Goal: Task Accomplishment & Management: Manage account settings

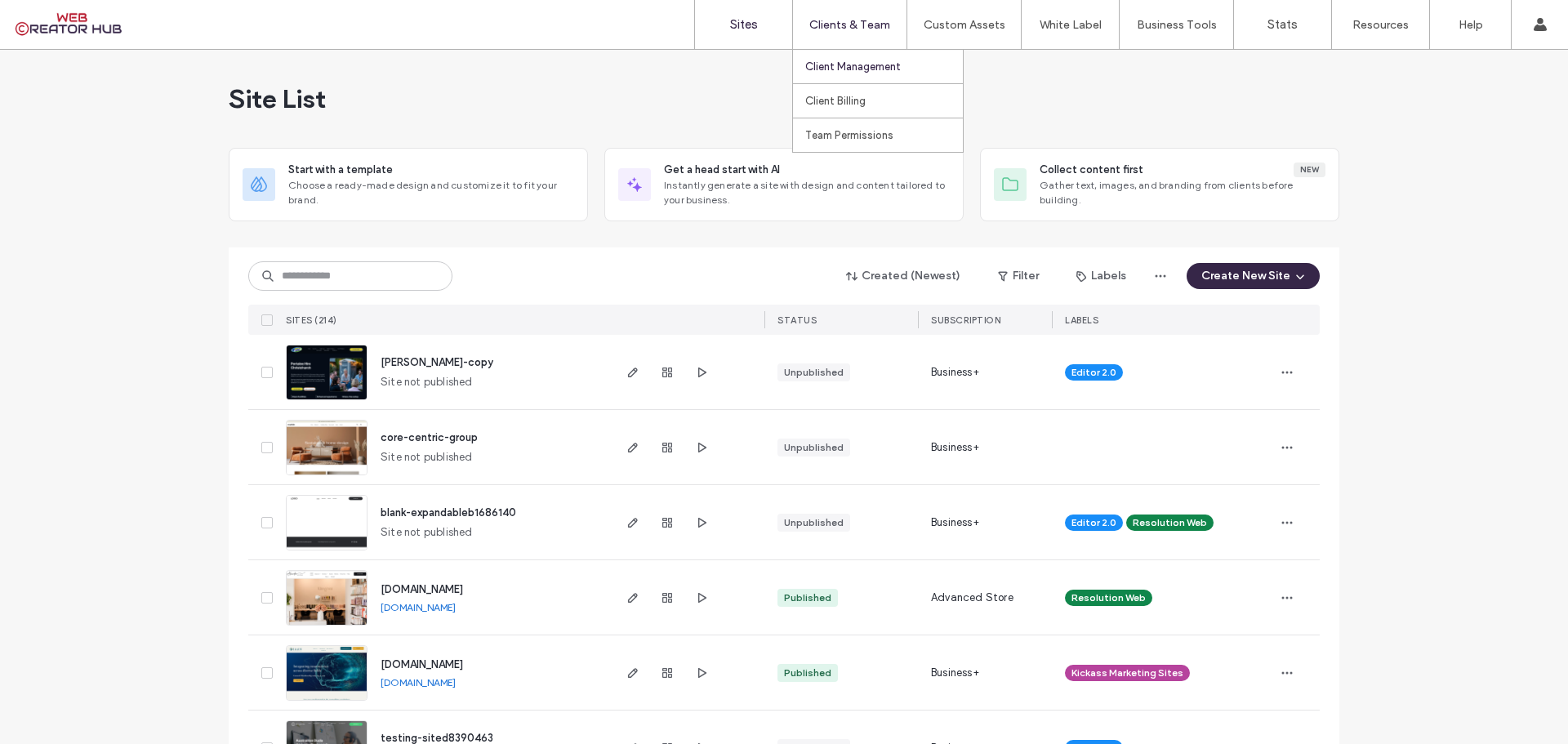
click at [848, 68] on label "Client Management" at bounding box center [853, 67] width 96 height 12
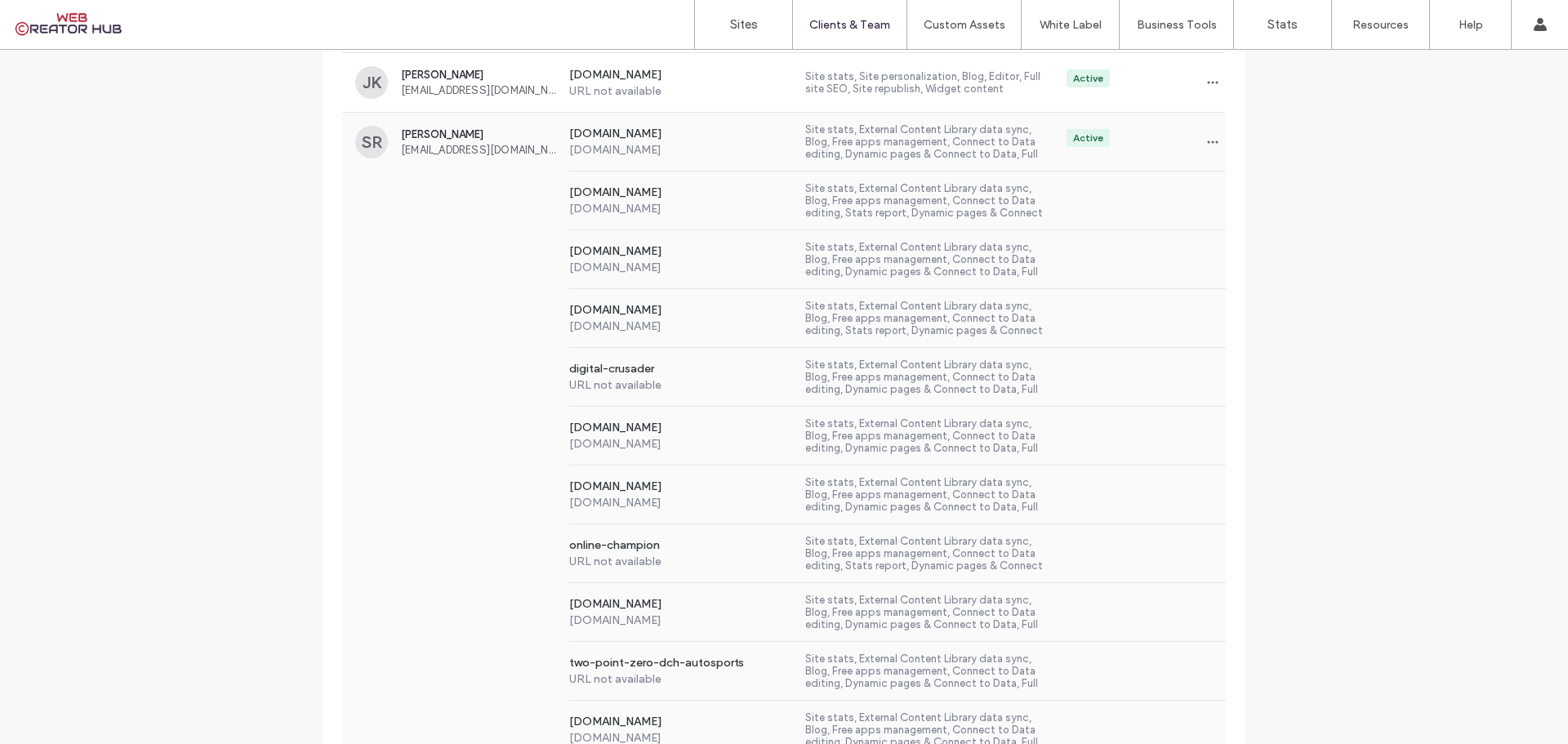
scroll to position [2133, 0]
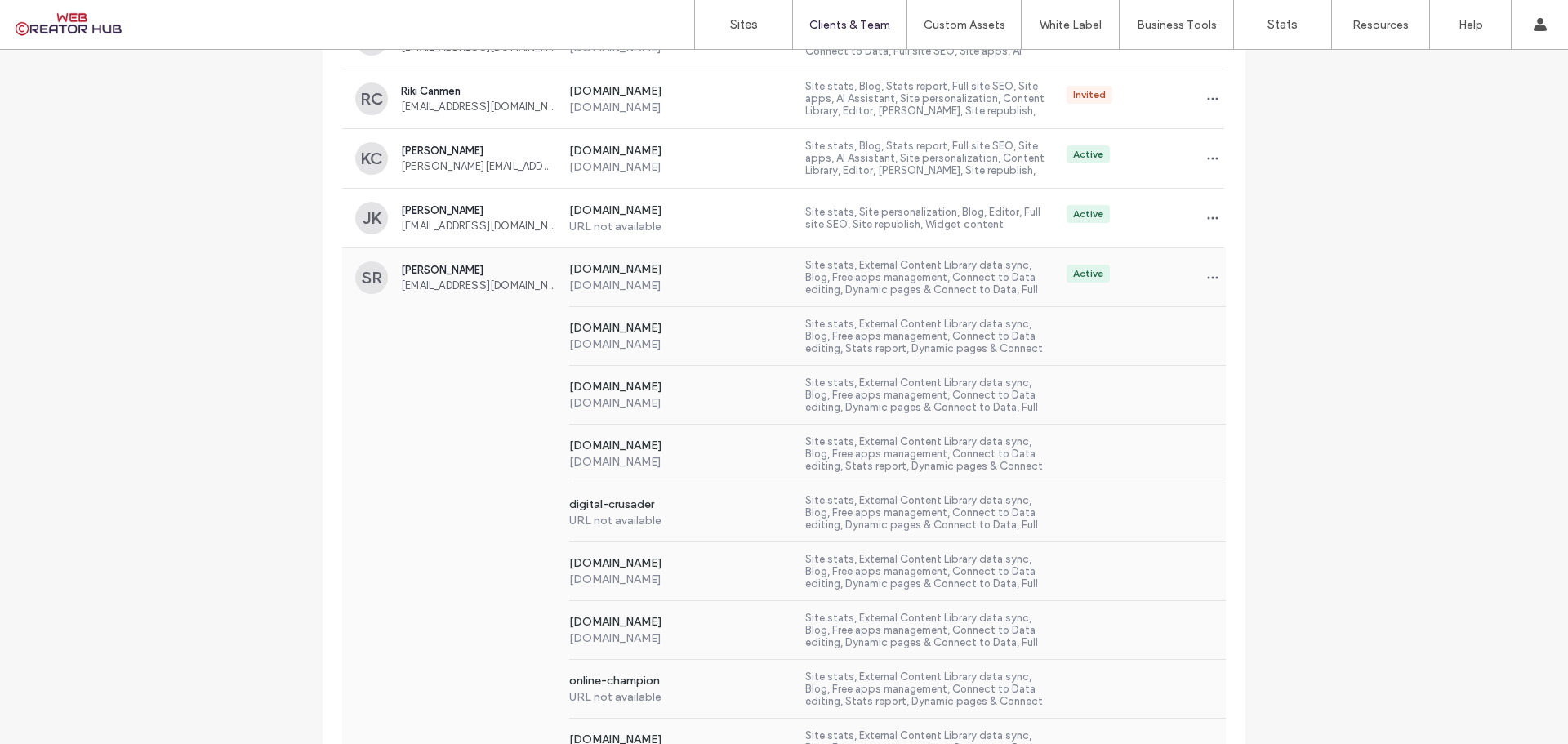
click at [422, 384] on div "[DOMAIN_NAME] [DOMAIN_NAME] Site stats, External Content Library data sync, Blo…" at bounding box center [783, 394] width 884 height 59
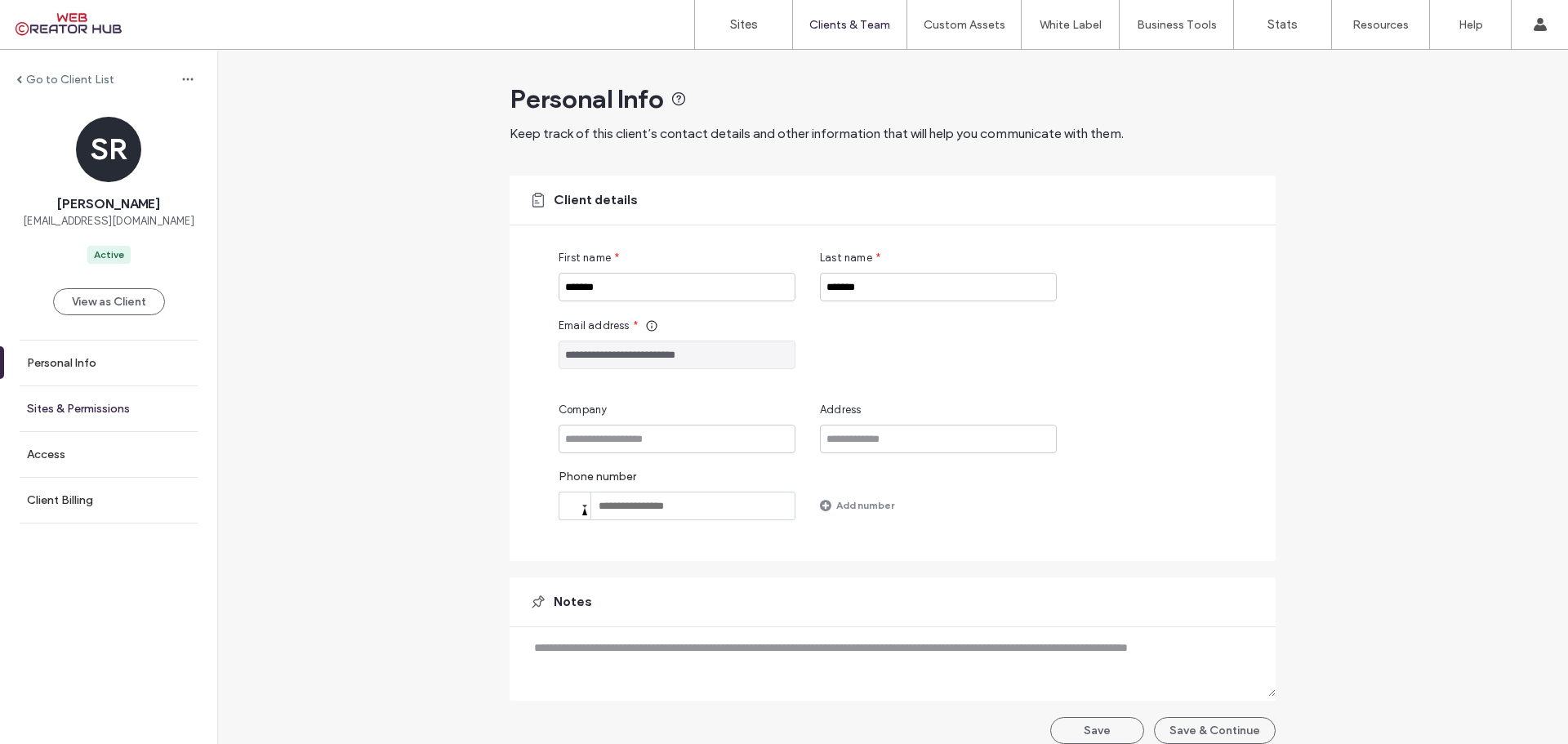
click at [62, 410] on label "Sites & Permissions" at bounding box center [78, 408] width 103 height 14
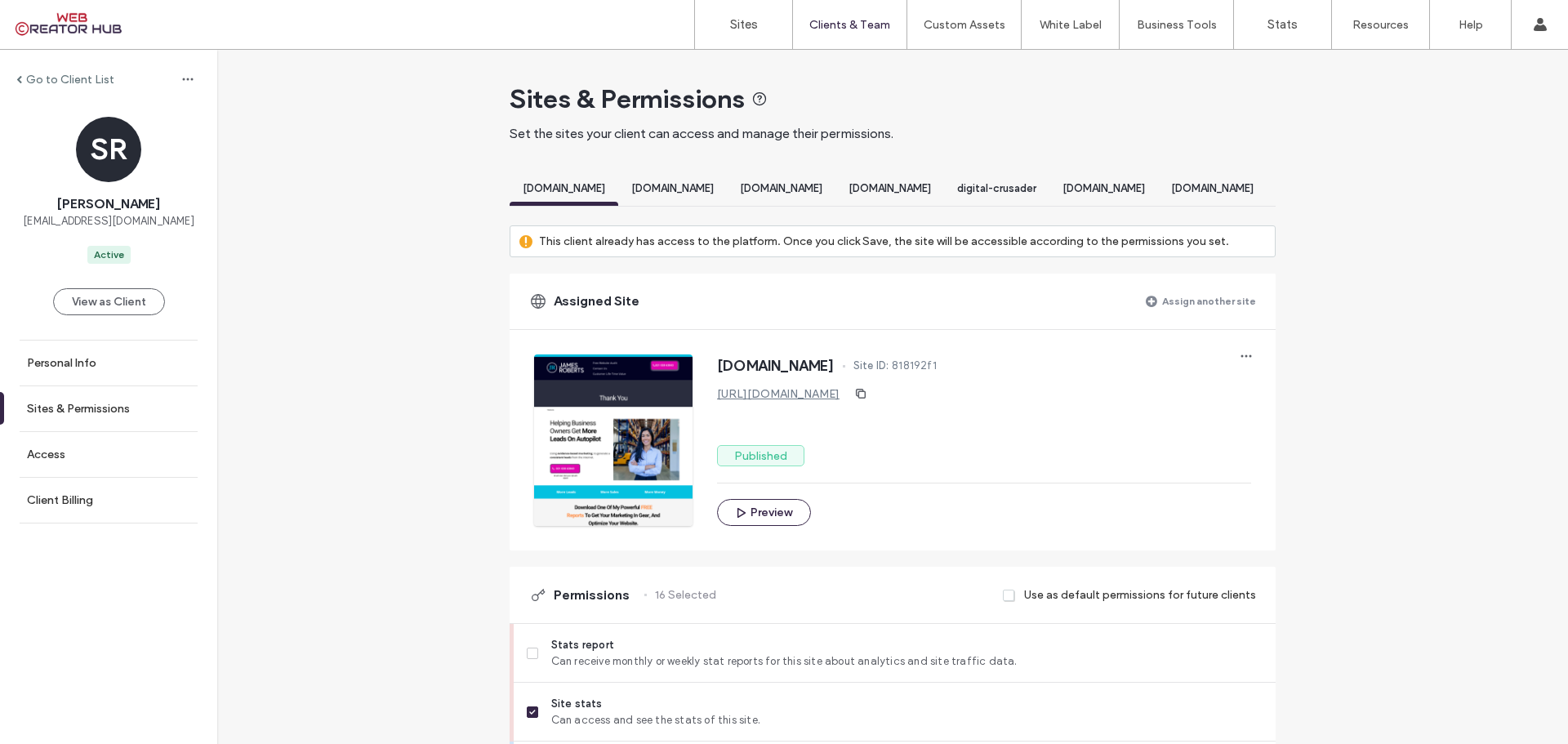
click at [1205, 310] on label "Assign another site" at bounding box center [1208, 301] width 94 height 29
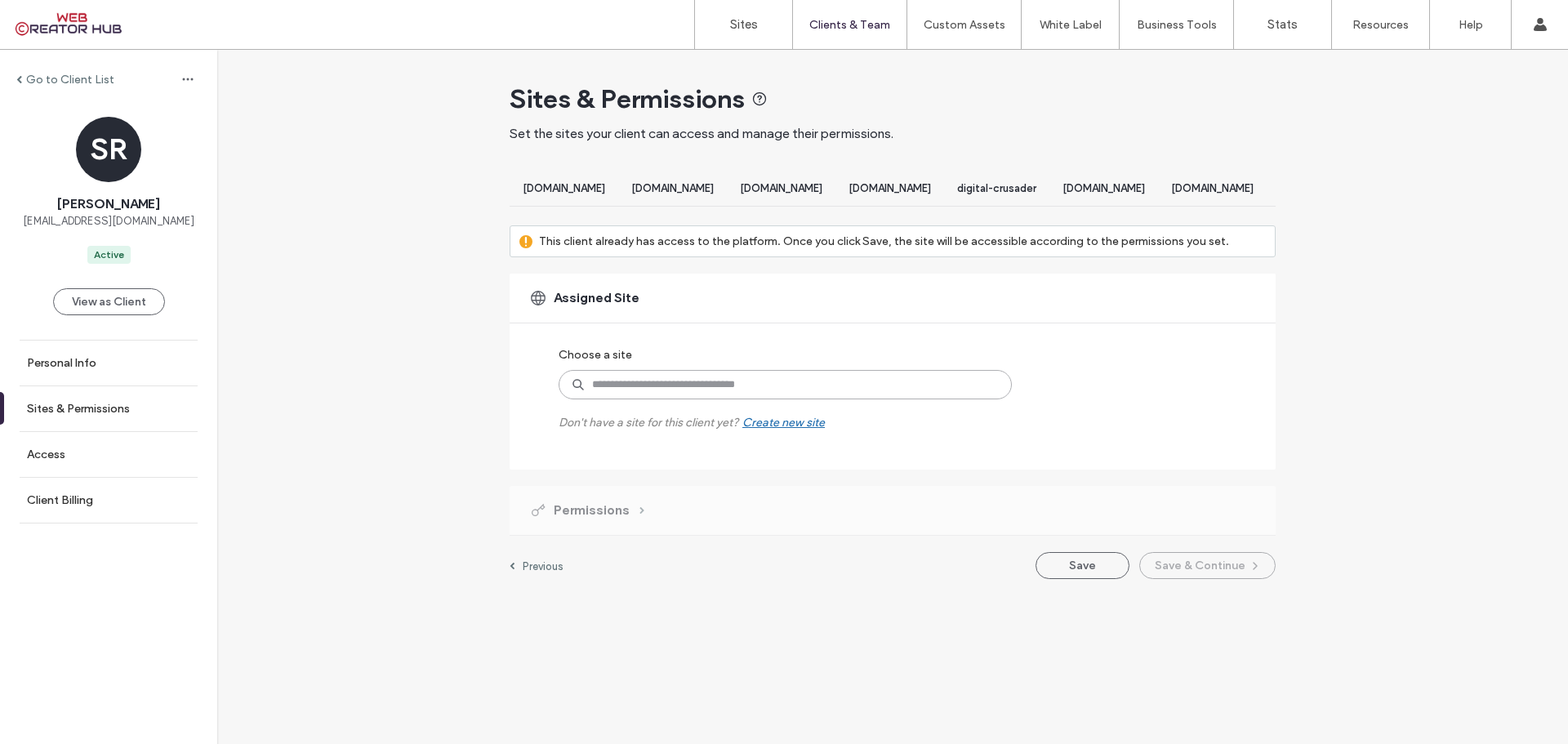
click at [693, 396] on input at bounding box center [785, 384] width 453 height 30
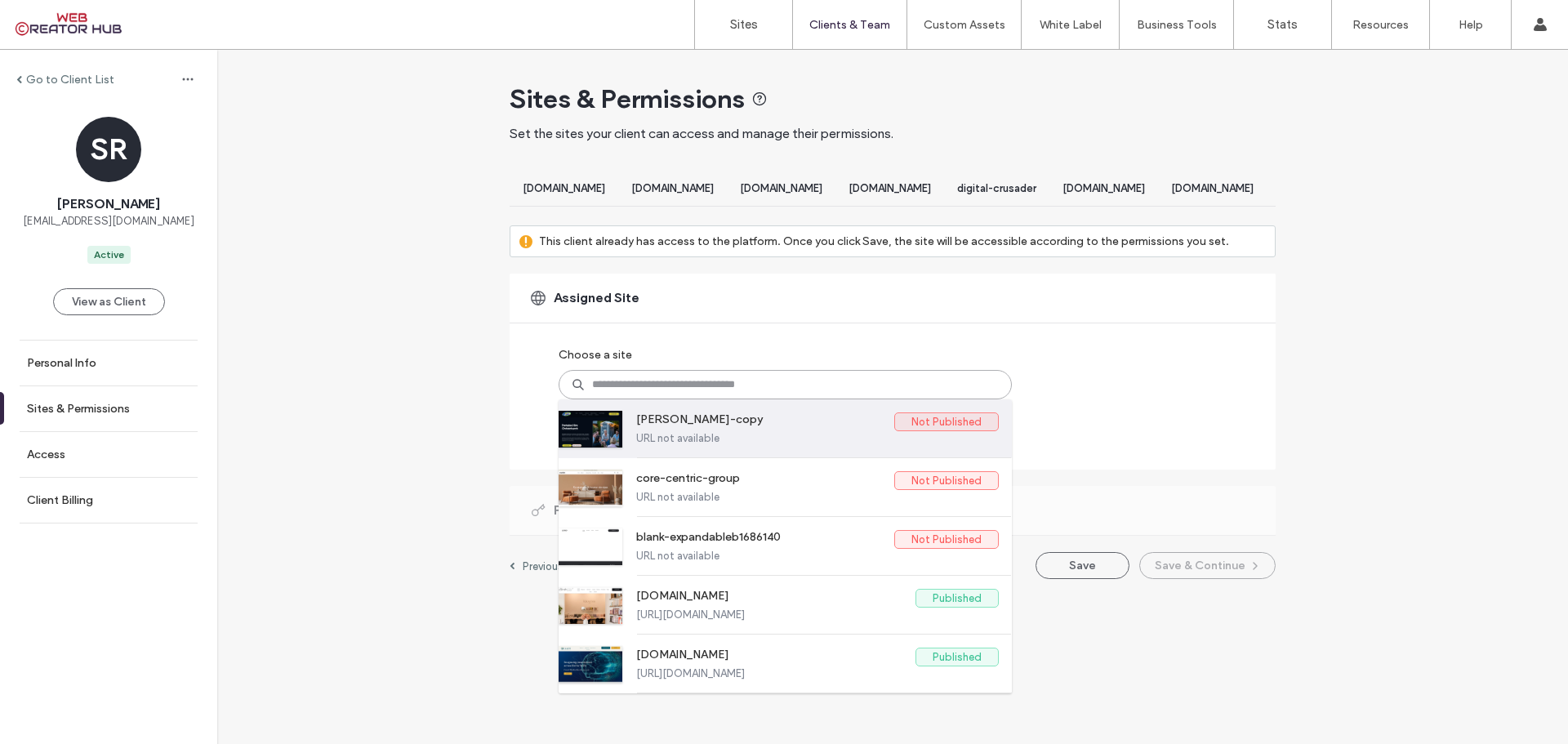
click at [832, 432] on label "[PERSON_NAME]-copy" at bounding box center [764, 422] width 258 height 20
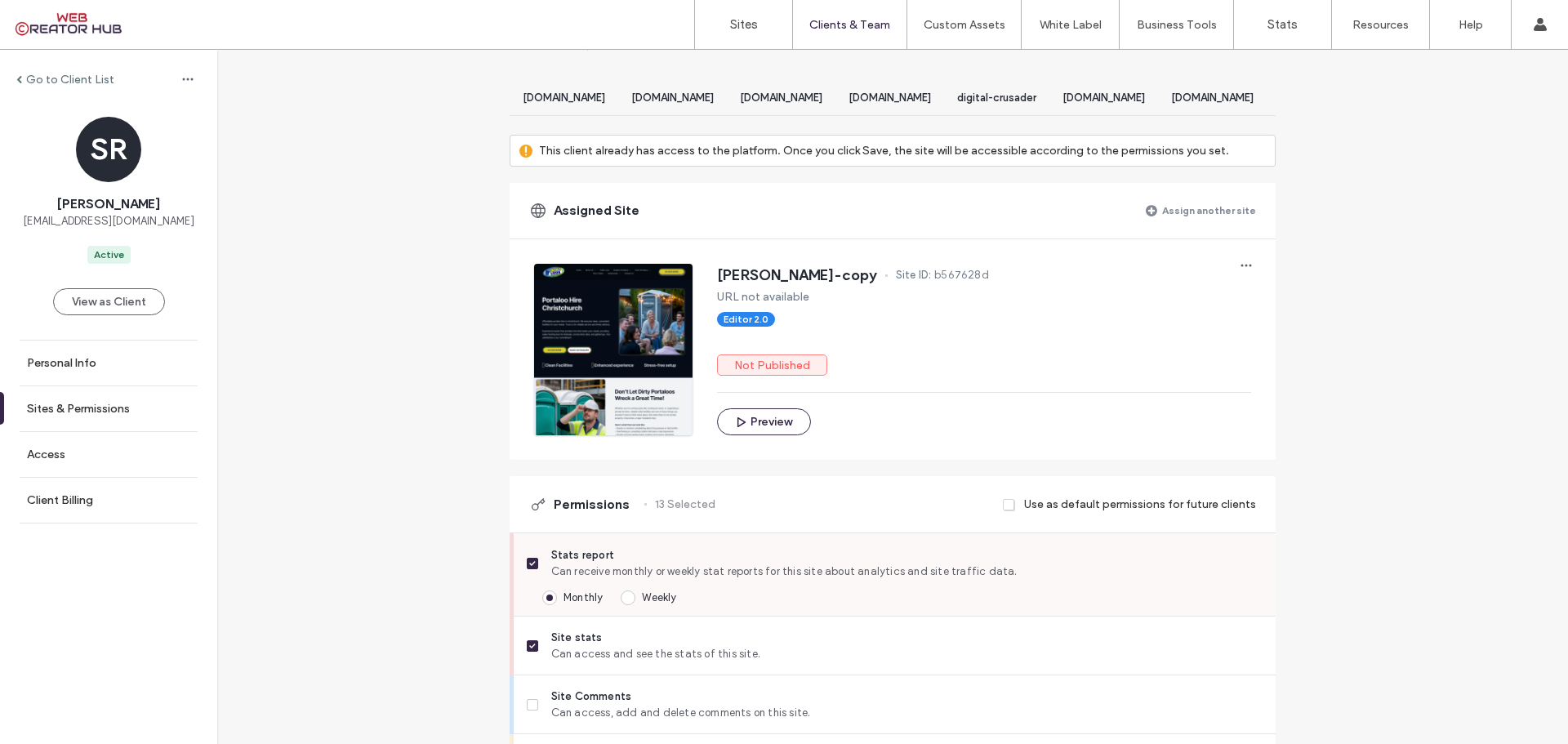
scroll to position [245, 0]
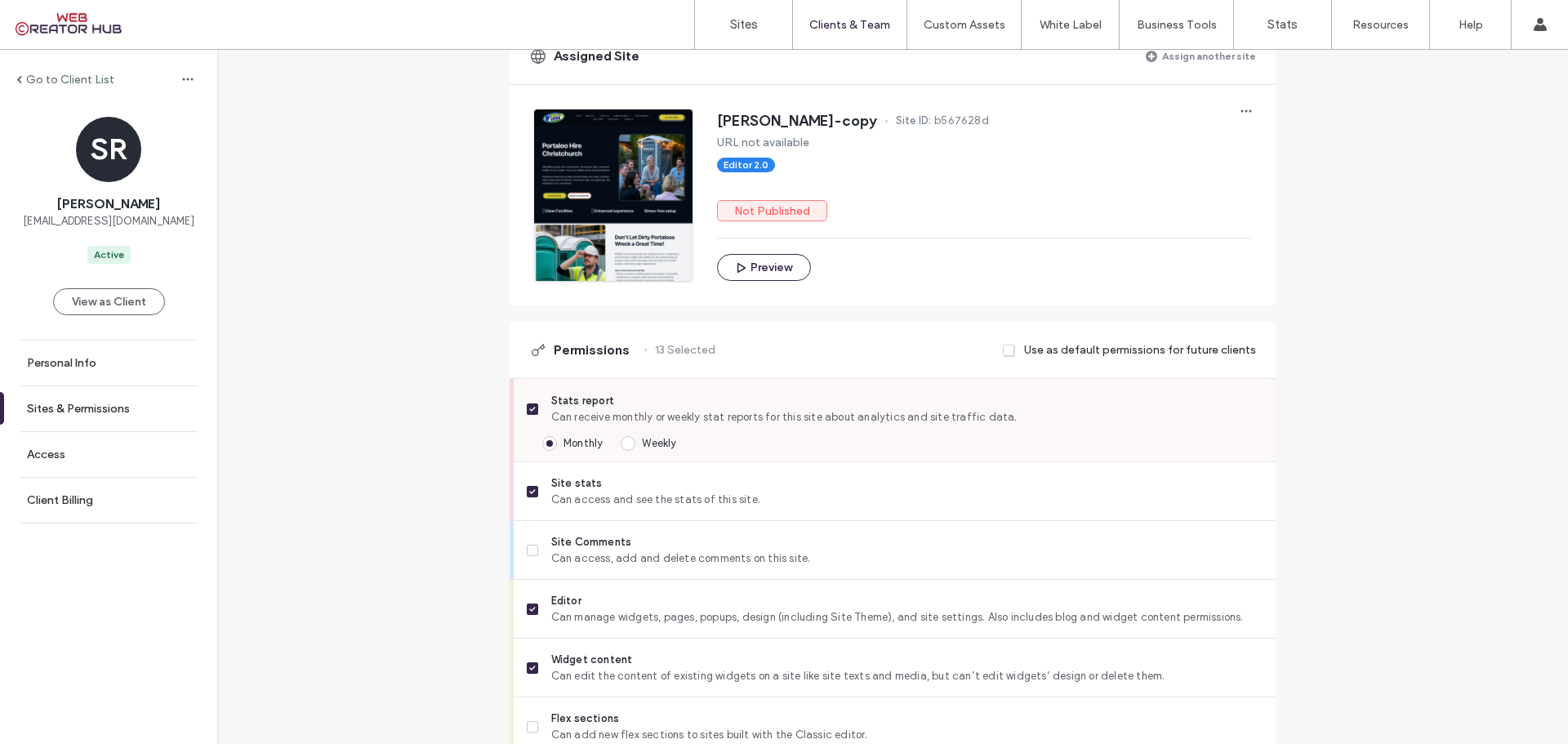
click at [529, 411] on icon at bounding box center [532, 408] width 6 height 5
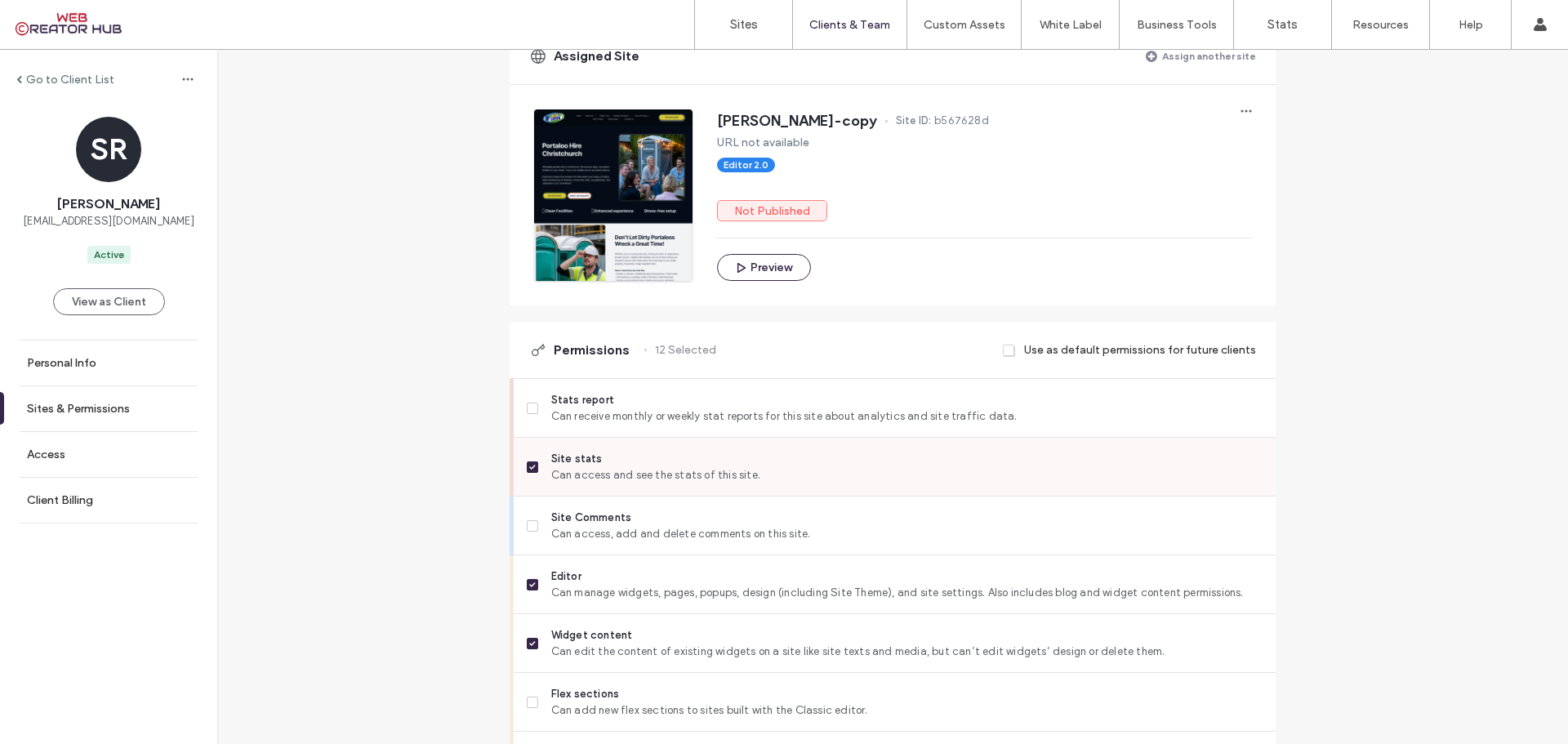
click at [527, 473] on span at bounding box center [532, 466] width 11 height 11
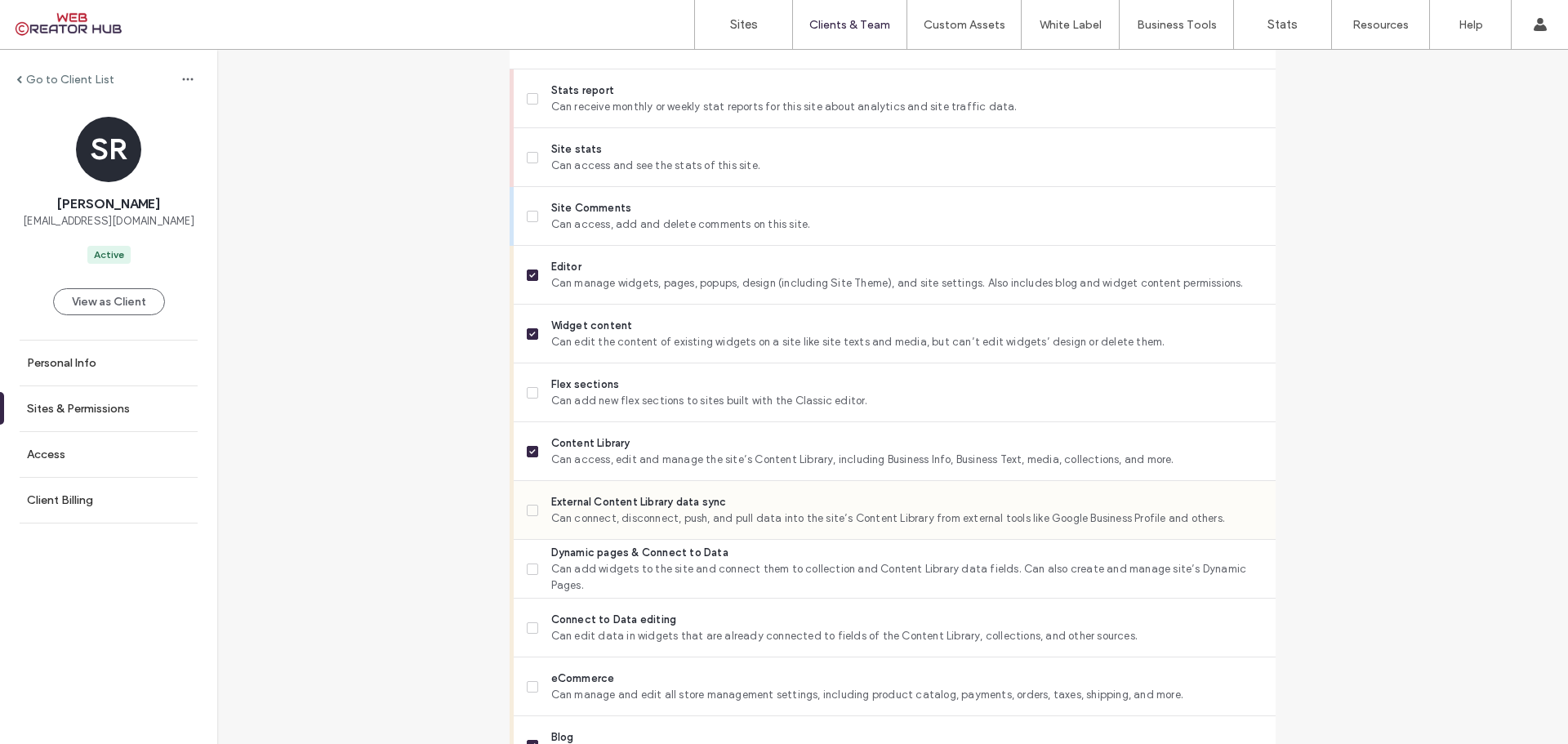
scroll to position [572, 0]
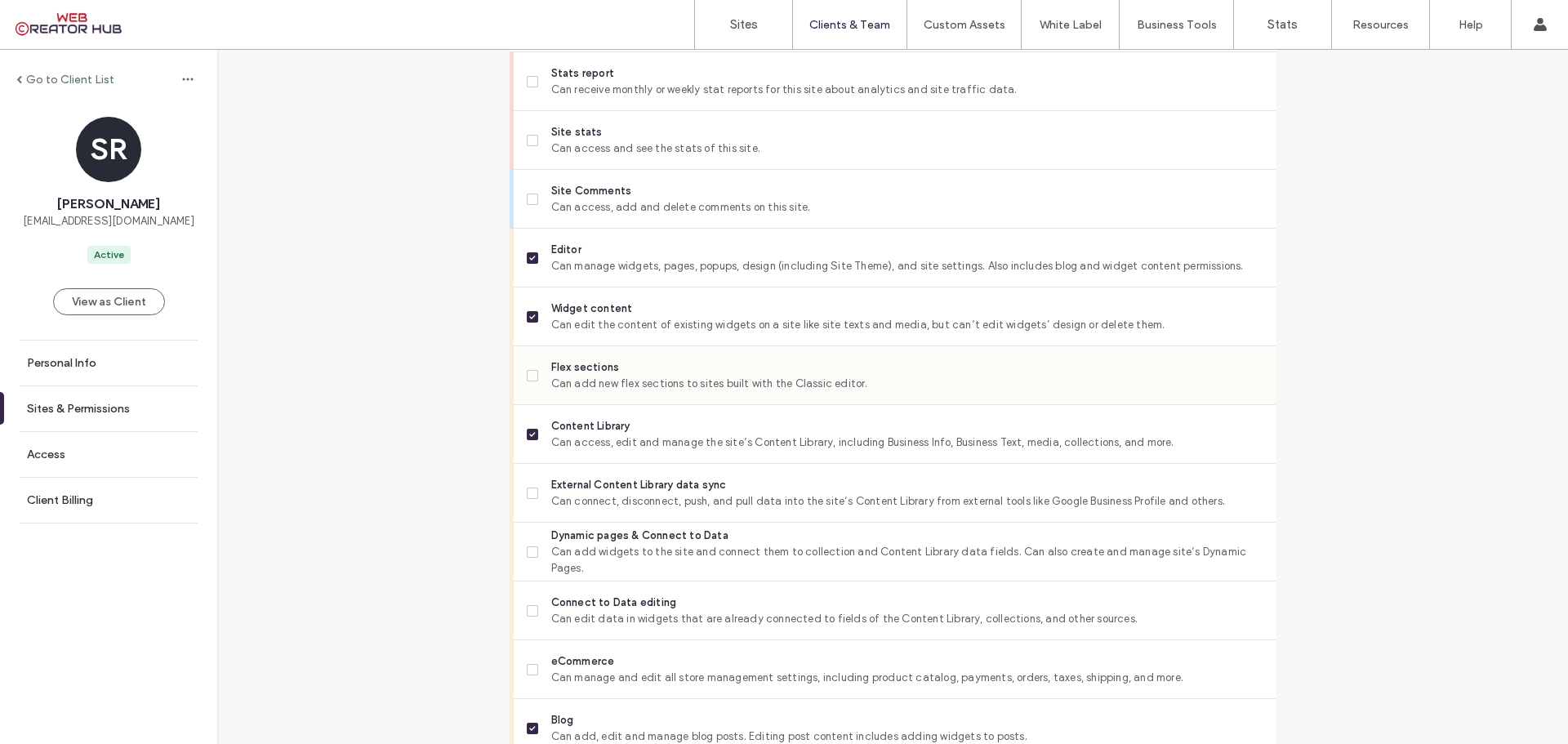
click at [530, 381] on span at bounding box center [532, 374] width 11 height 11
click at [517, 506] on div "External Content Library data sync Can connect, disconnect, push, and pull data…" at bounding box center [895, 493] width 762 height 59
click at [529, 495] on icon at bounding box center [532, 493] width 7 height 5
click at [529, 554] on icon at bounding box center [532, 552] width 7 height 5
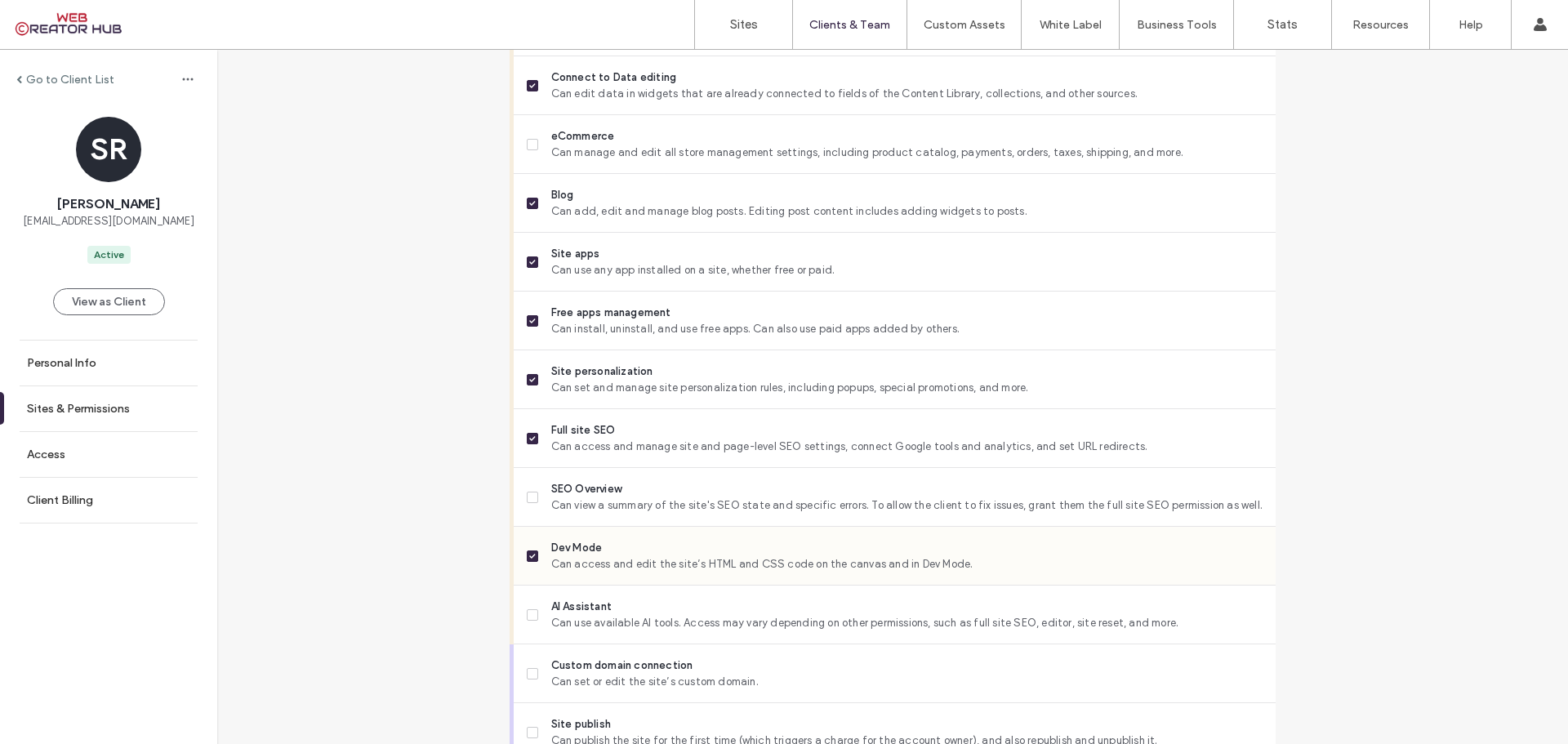
scroll to position [1142, 0]
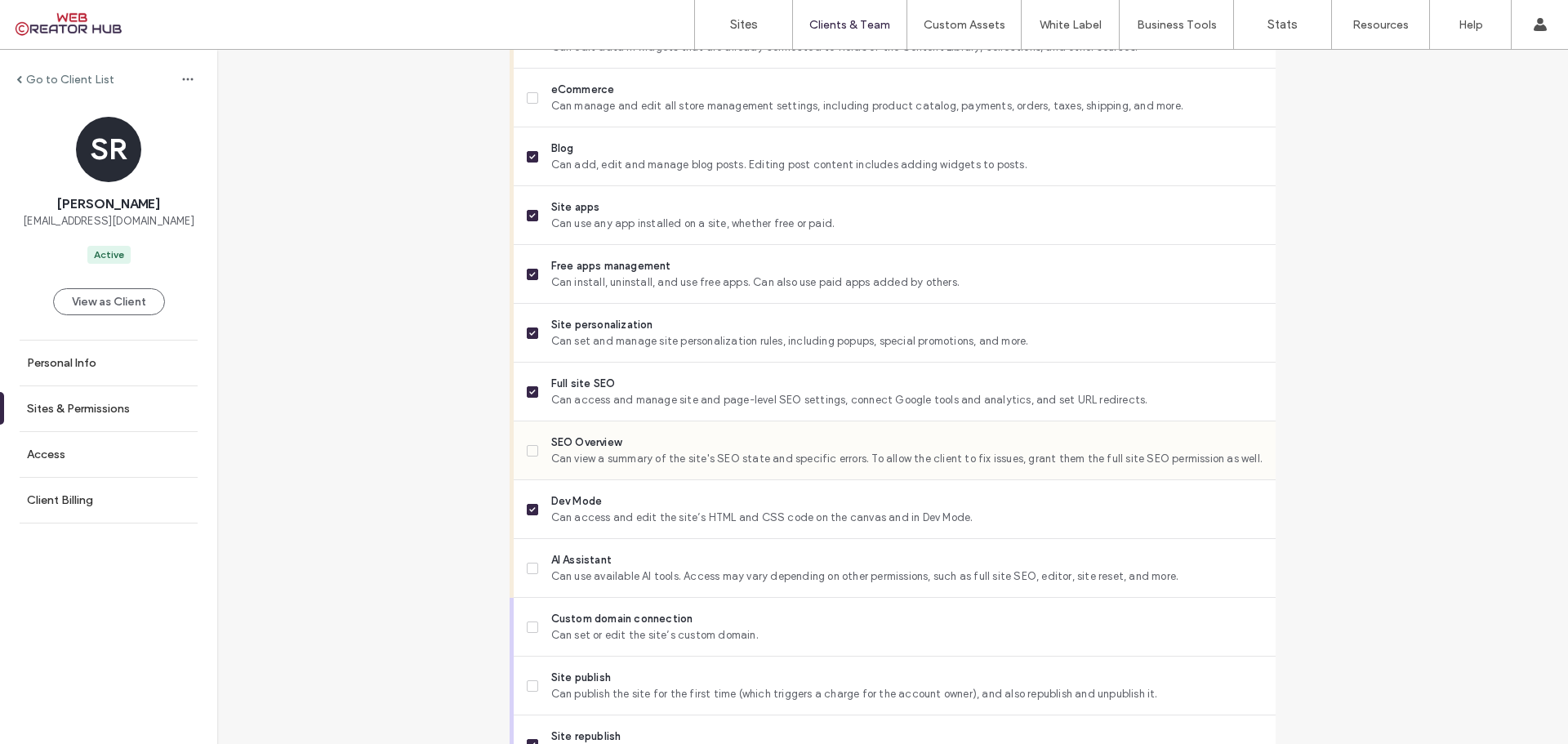
click at [530, 456] on span at bounding box center [532, 450] width 11 height 11
click at [529, 571] on icon at bounding box center [532, 568] width 7 height 5
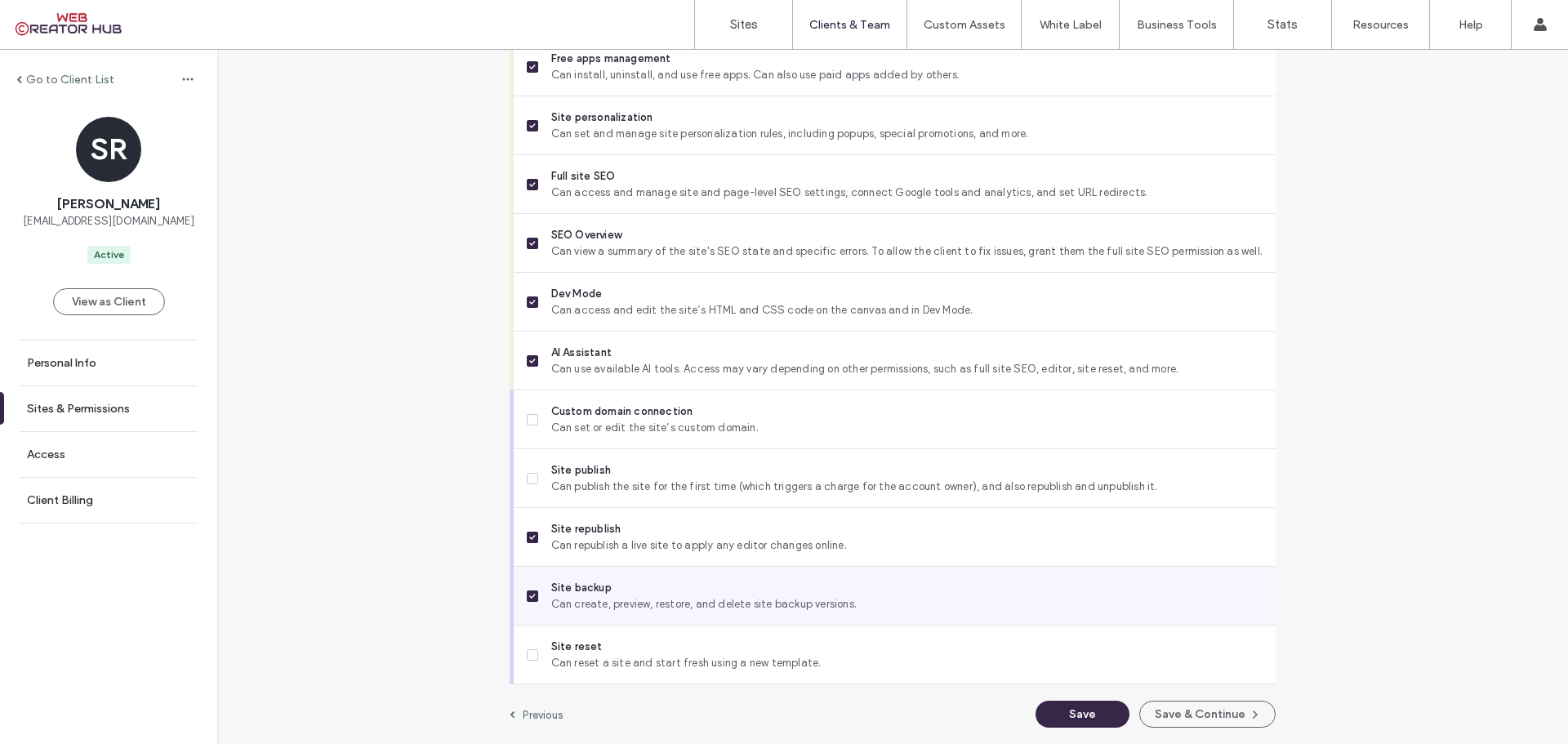
scroll to position [1364, 0]
click at [1081, 713] on button "Save" at bounding box center [1082, 713] width 94 height 27
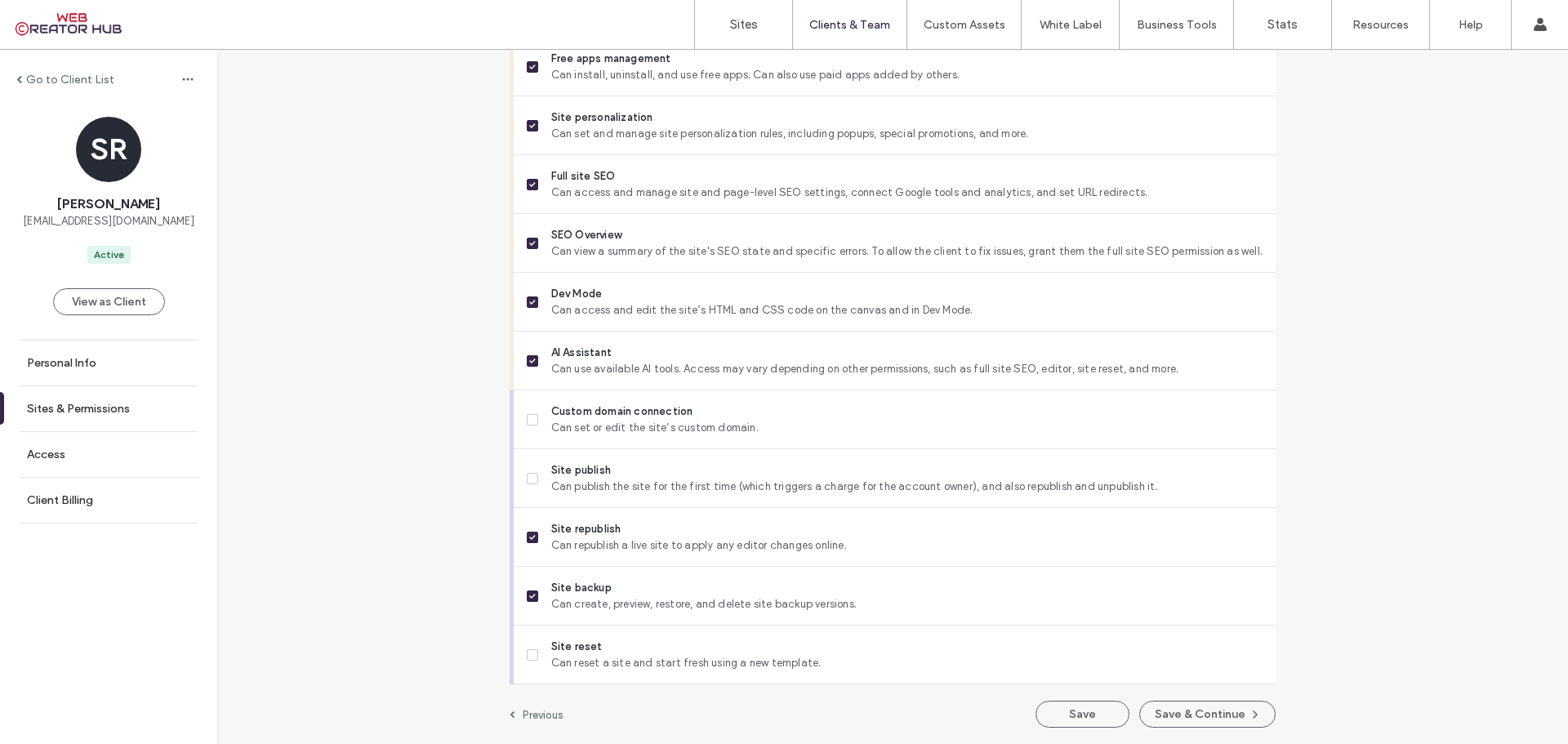
click at [48, 79] on label "Go to Client List" at bounding box center [70, 80] width 89 height 14
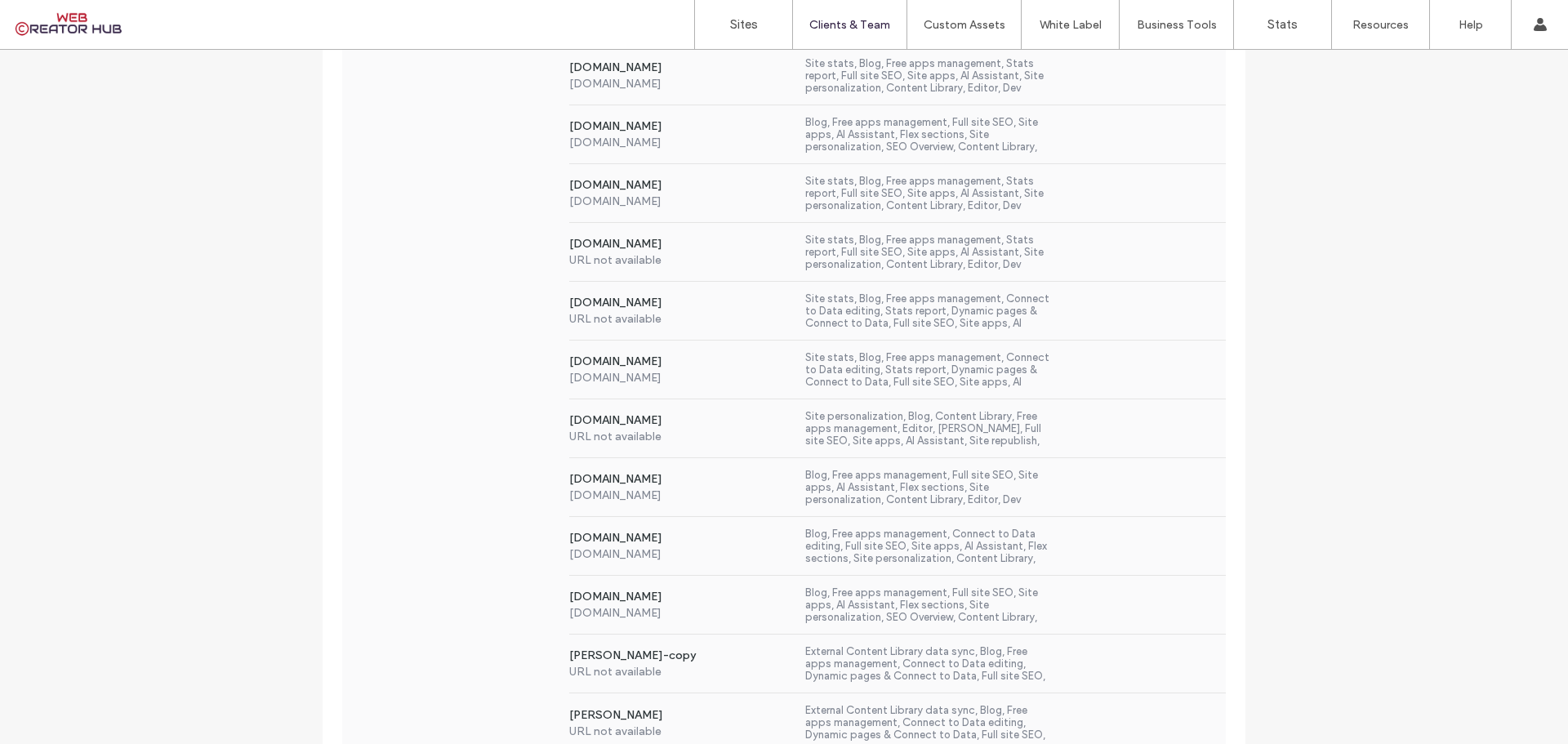
scroll to position [4990, 0]
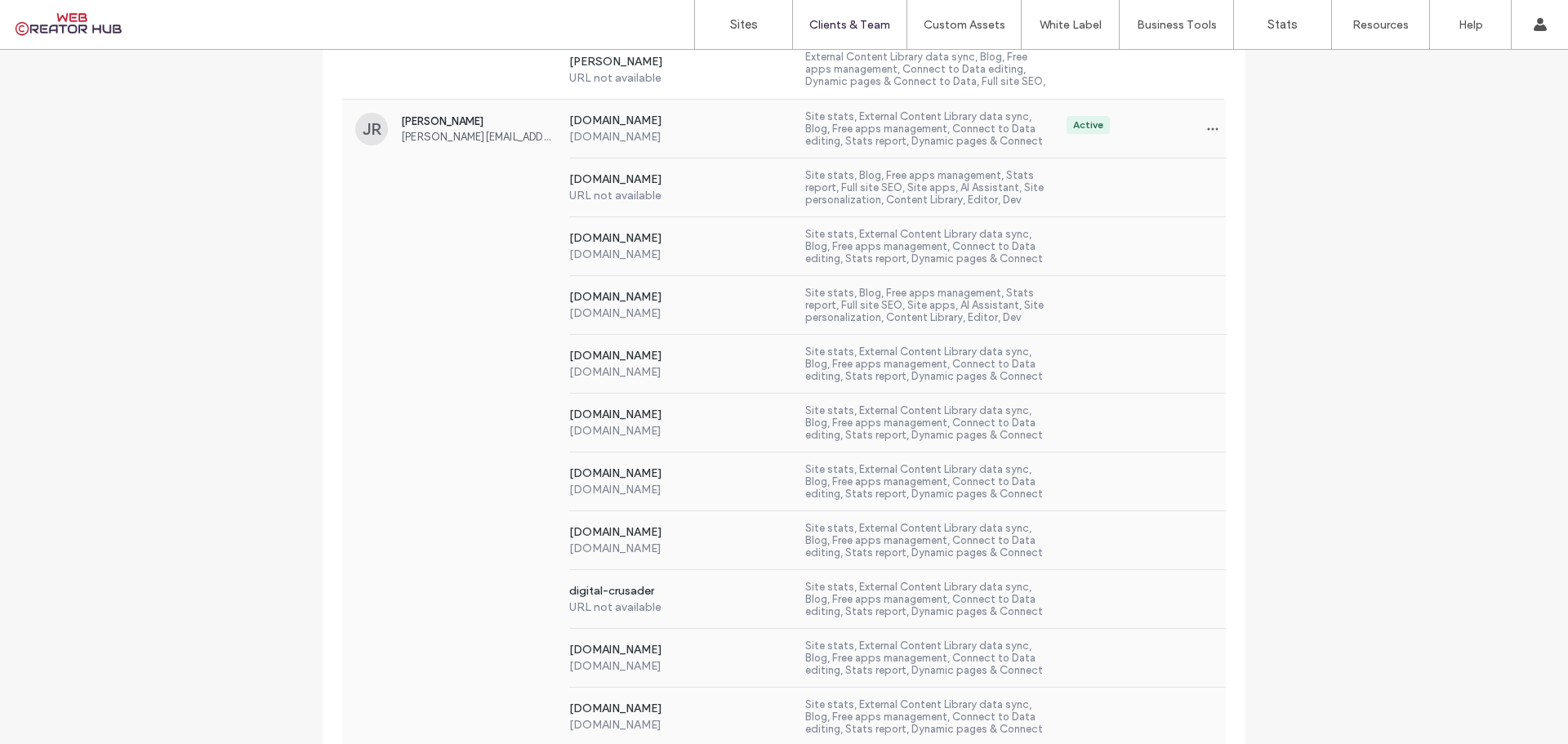
click at [438, 287] on div "[DOMAIN_NAME] [DOMAIN_NAME] Site stats, Blog, Free apps management, Stats repor…" at bounding box center [783, 305] width 884 height 59
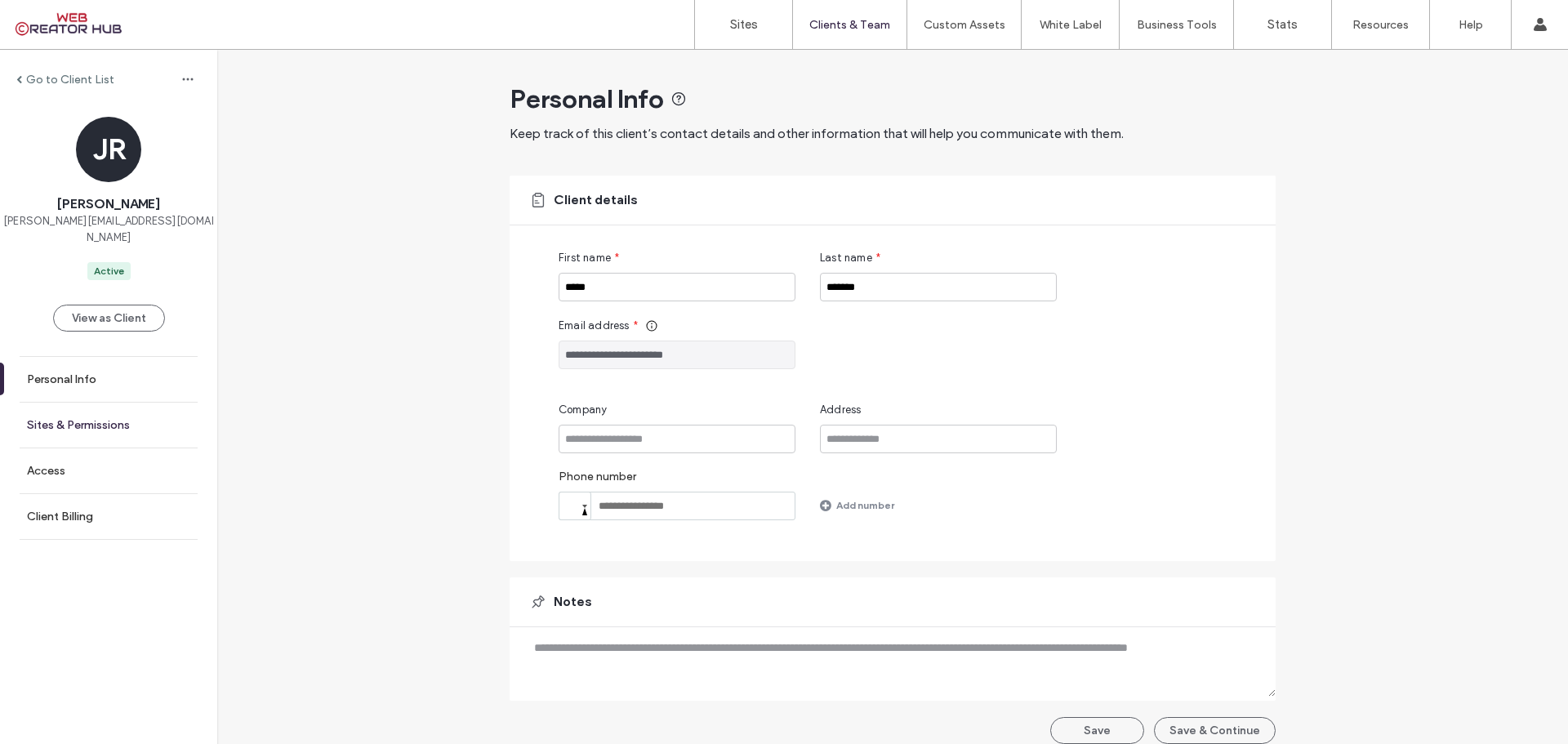
click at [84, 418] on label "Sites & Permissions" at bounding box center [78, 425] width 103 height 14
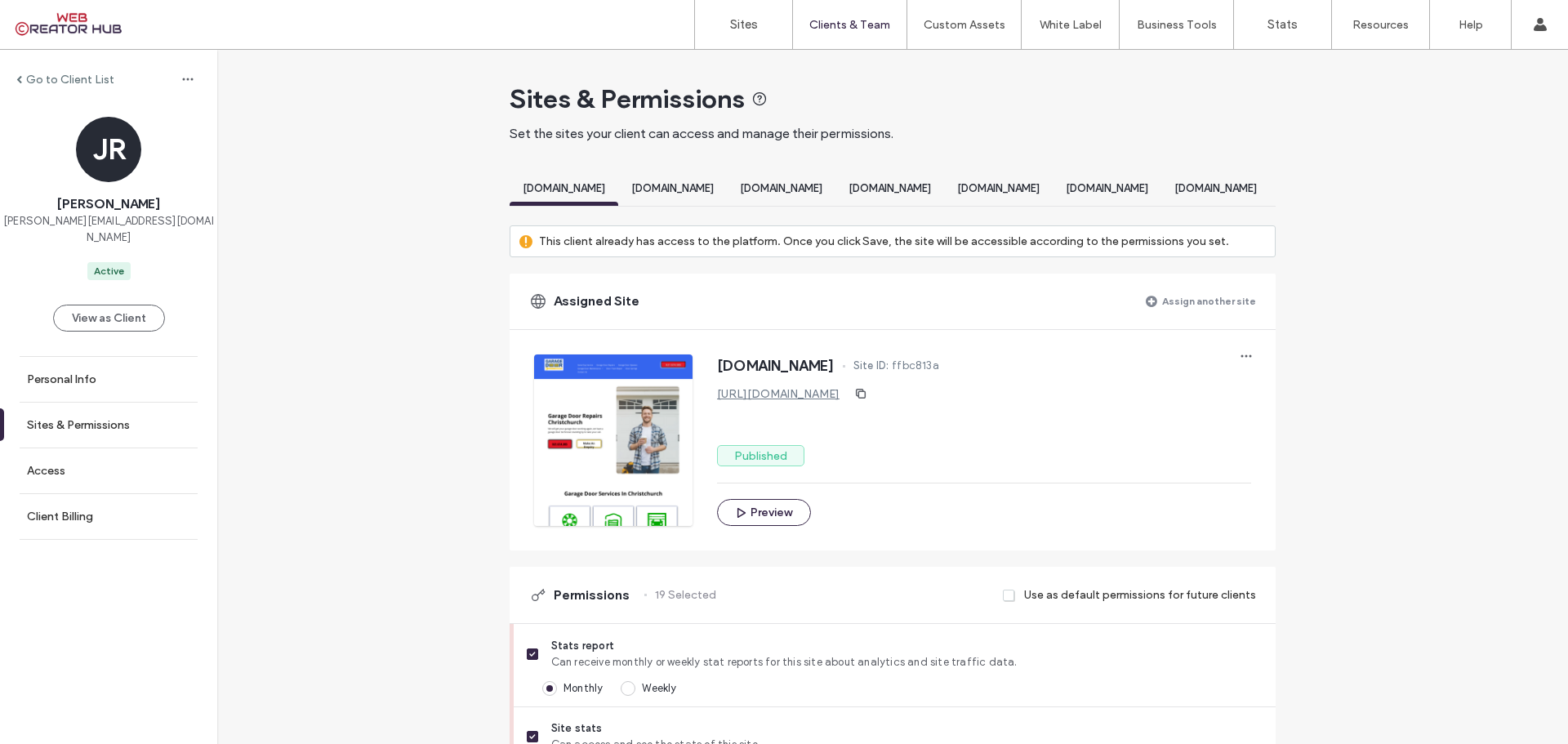
click at [1227, 315] on label "Assign another site" at bounding box center [1208, 301] width 94 height 29
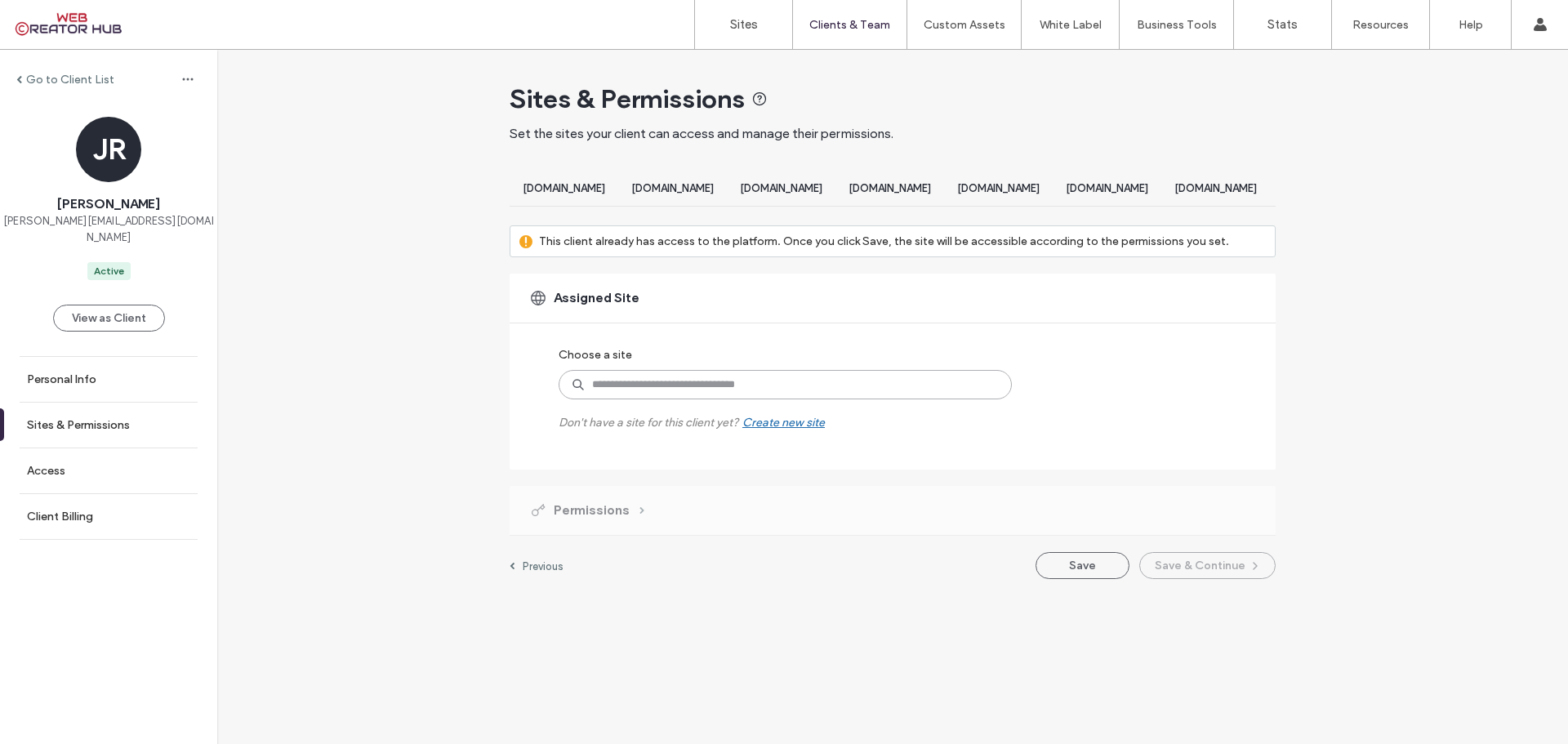
click at [645, 399] on input at bounding box center [785, 384] width 453 height 30
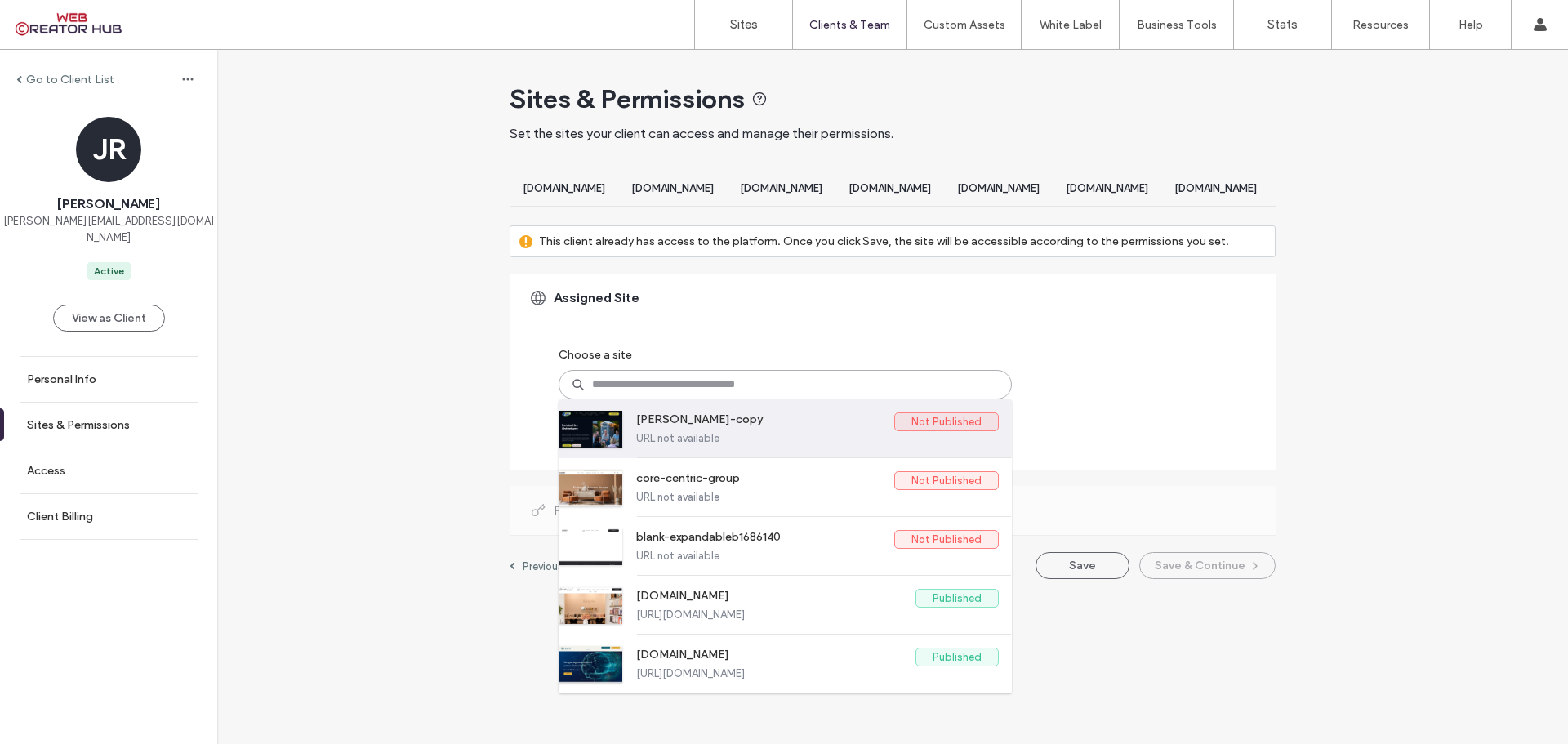
click at [748, 432] on label "[PERSON_NAME]-copy" at bounding box center [764, 422] width 258 height 20
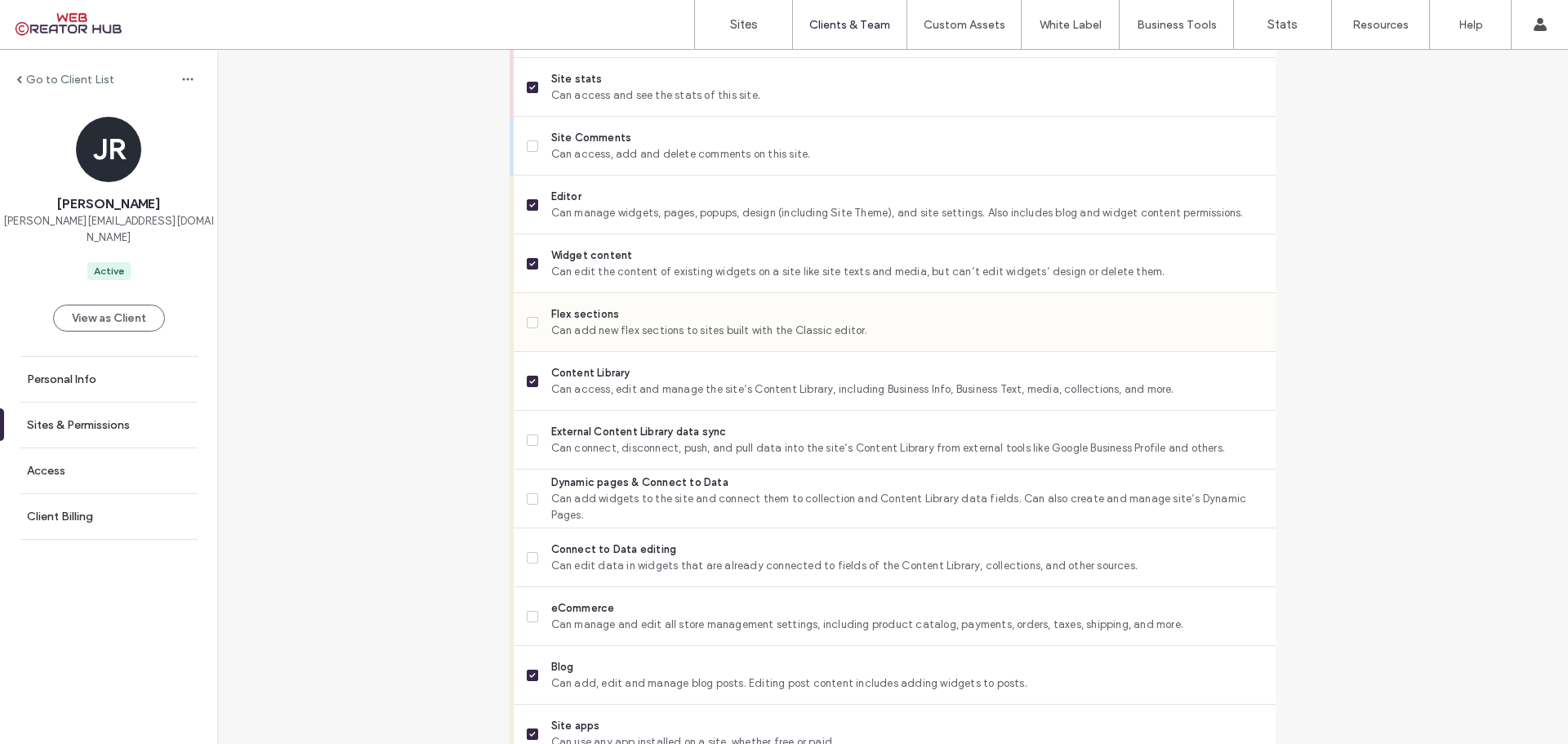
scroll to position [653, 0]
click at [529, 321] on icon at bounding box center [532, 318] width 7 height 5
click at [528, 441] on span at bounding box center [532, 435] width 11 height 11
click at [527, 500] on span at bounding box center [532, 494] width 11 height 11
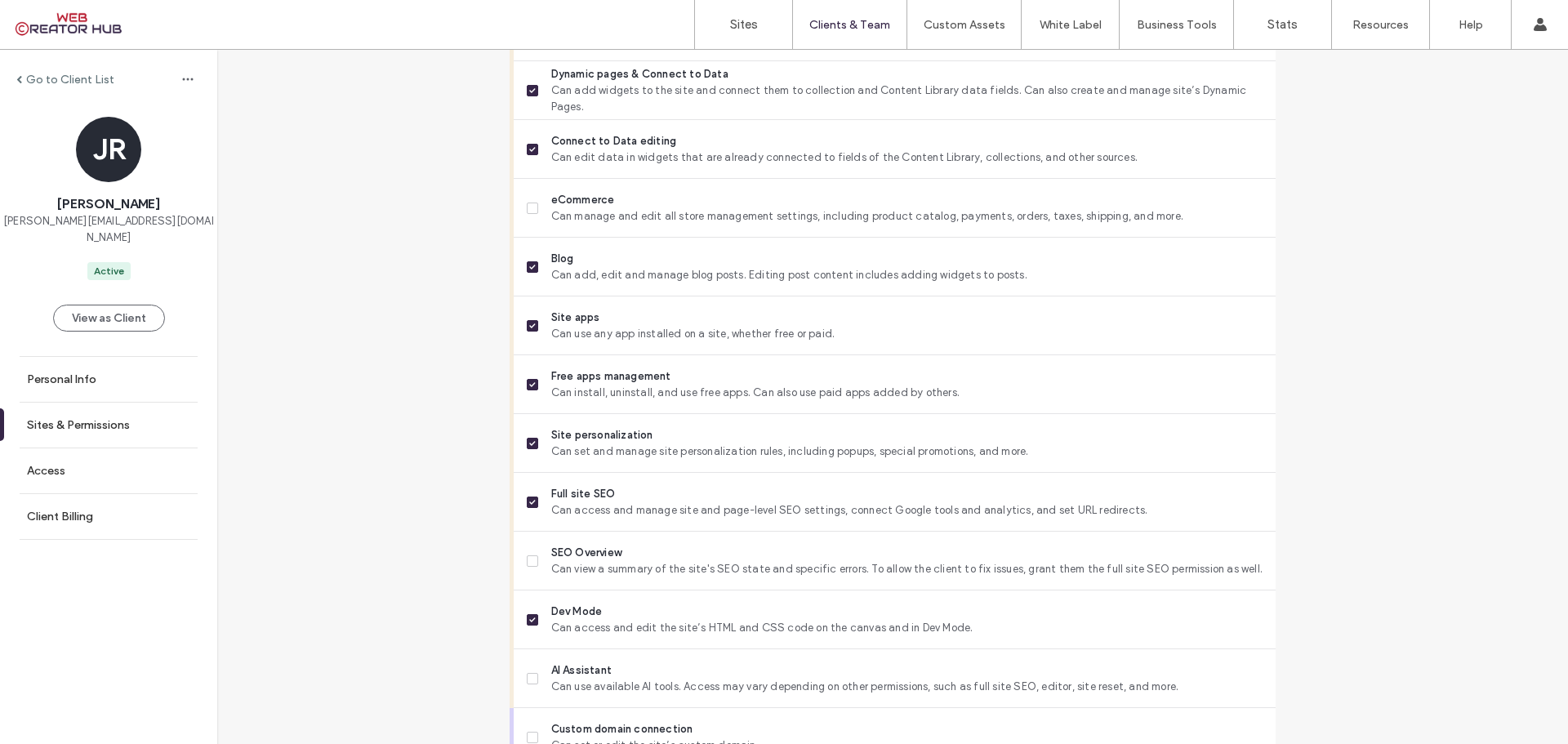
scroll to position [1061, 0]
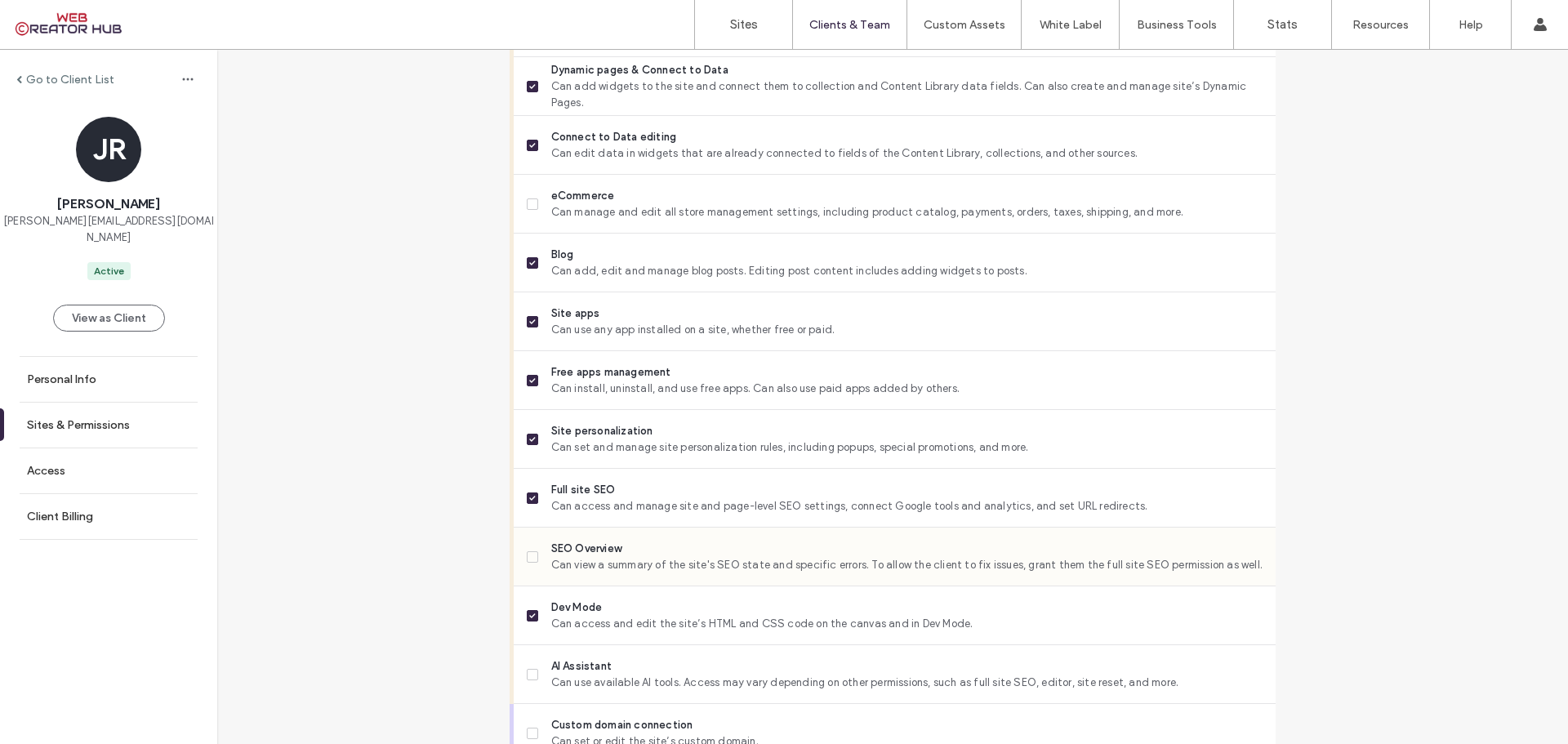
click at [527, 563] on span at bounding box center [532, 556] width 11 height 11
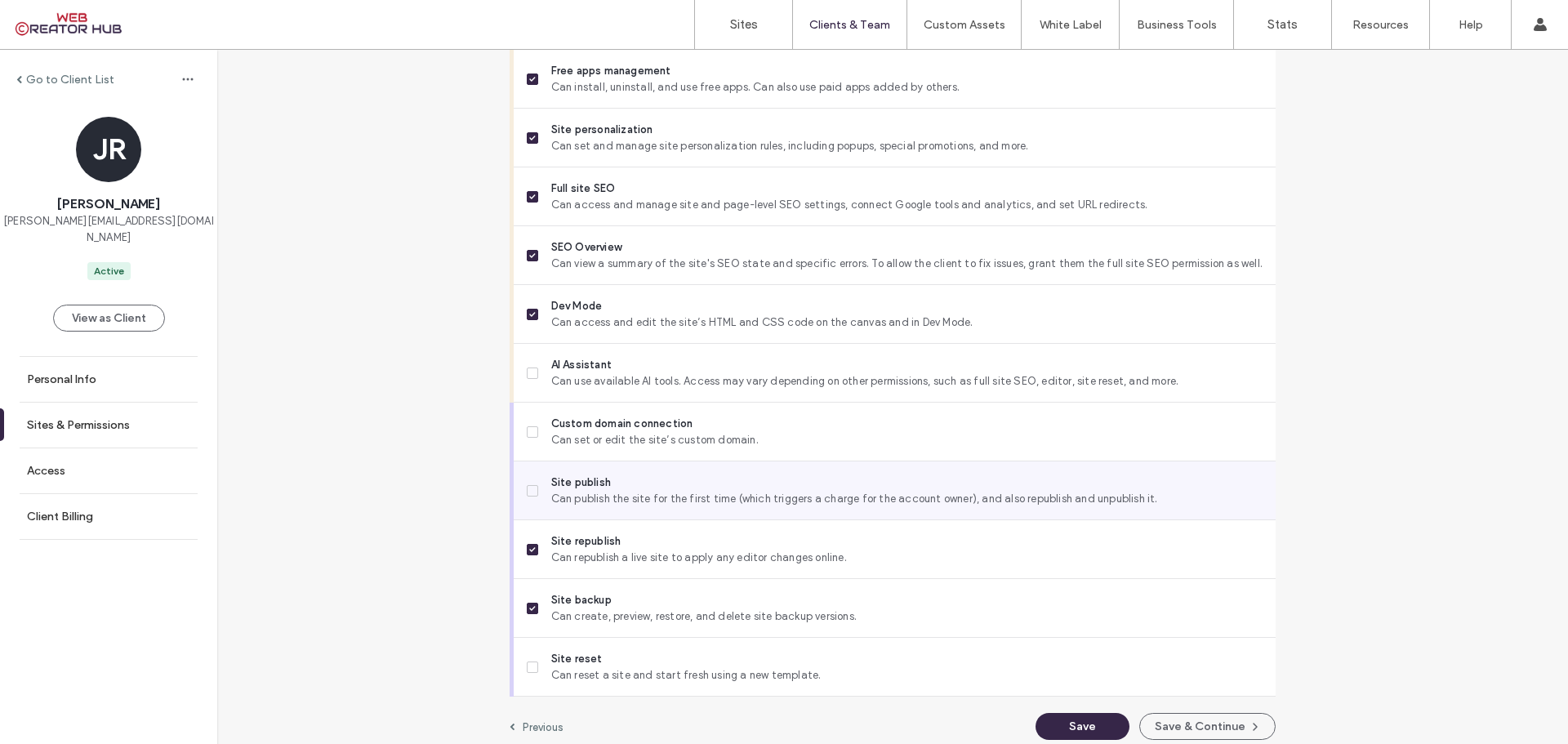
scroll to position [1387, 0]
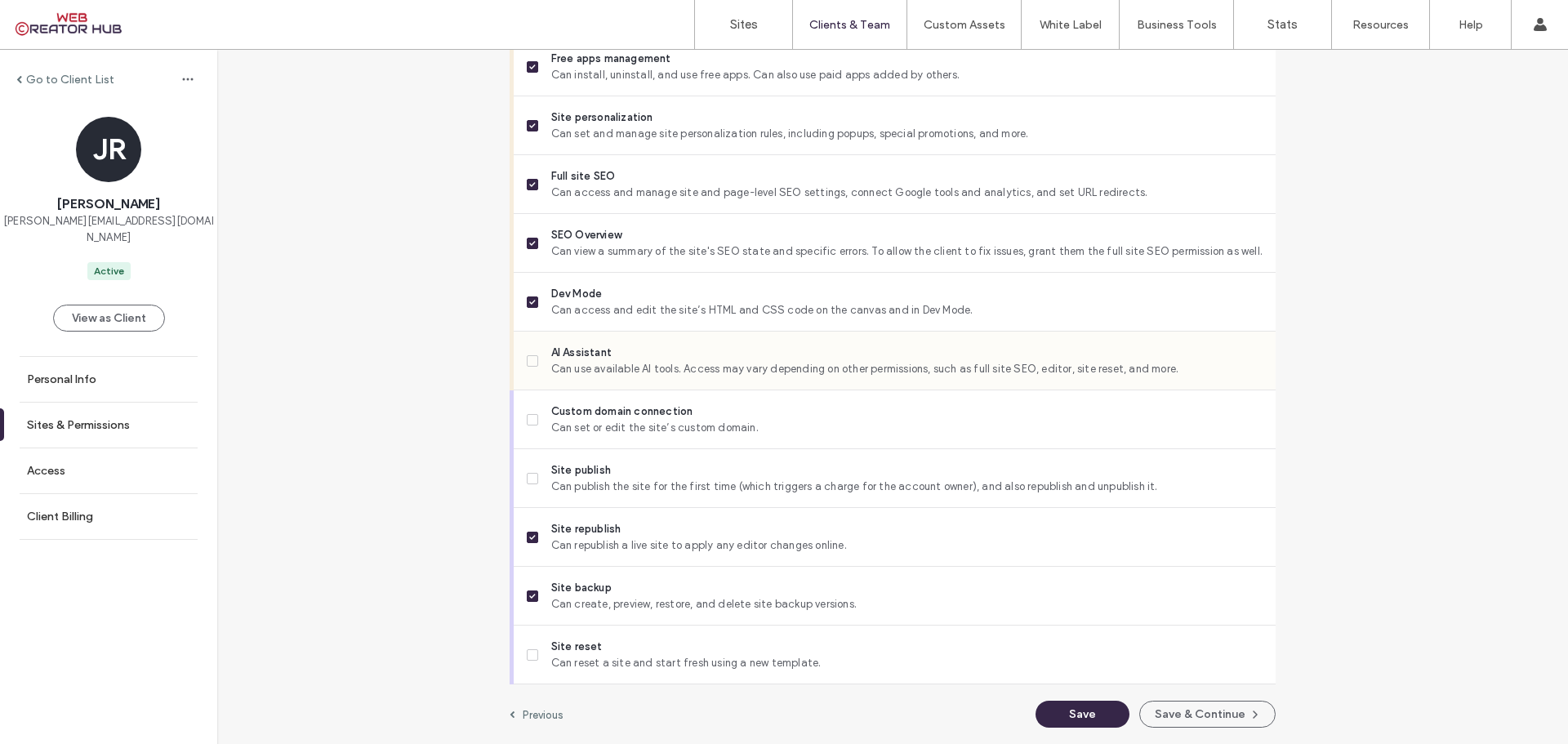
click at [527, 358] on span at bounding box center [532, 361] width 11 height 11
click at [1084, 716] on button "Save" at bounding box center [1082, 713] width 94 height 27
click at [850, 63] on label "Client Management" at bounding box center [853, 67] width 96 height 12
